Goal: Navigation & Orientation: Find specific page/section

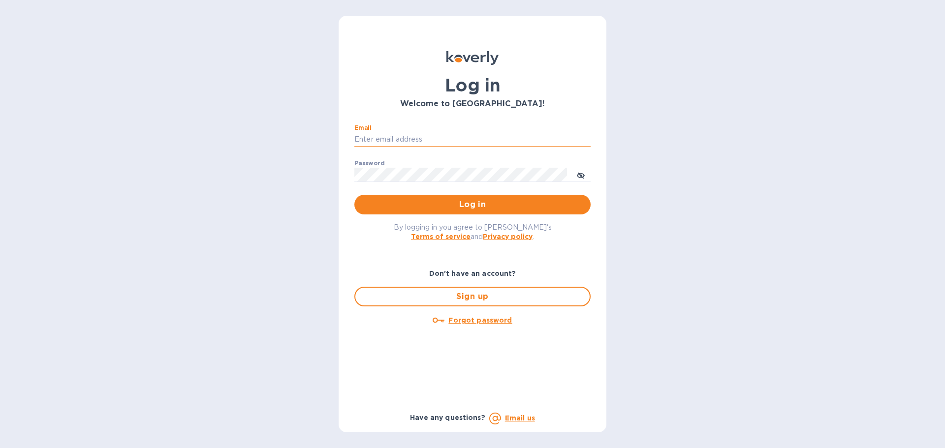
click at [441, 140] on input "Email" at bounding box center [472, 139] width 236 height 15
type input "darik@1sources.com"
click at [354, 195] on button "Log in" at bounding box center [472, 205] width 236 height 20
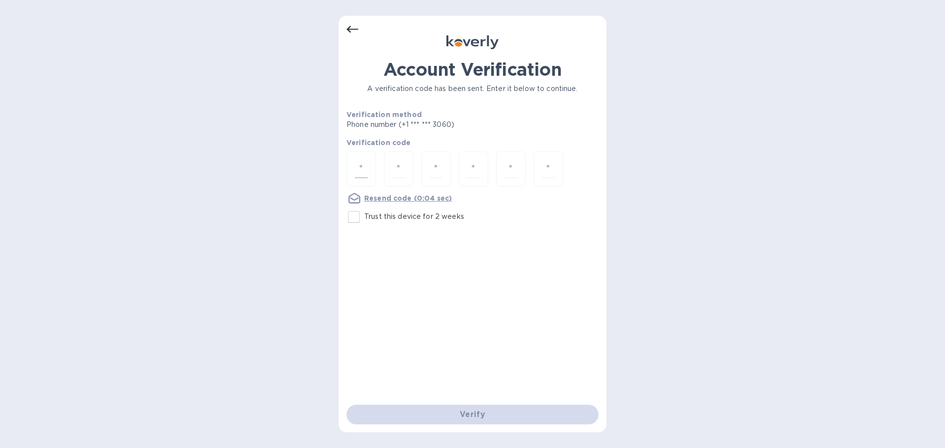
click at [361, 168] on input "number" at bounding box center [361, 169] width 13 height 18
type input "4"
type input "6"
type input "8"
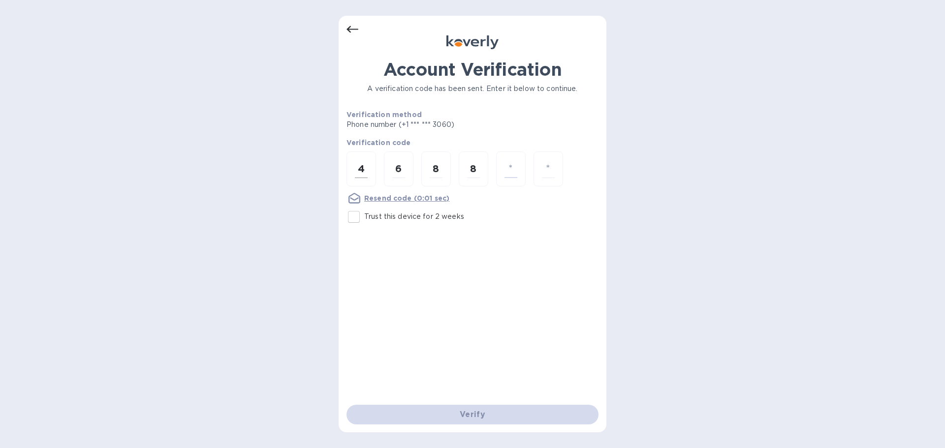
type input "6"
type input "9"
